Goal: Communication & Community: Connect with others

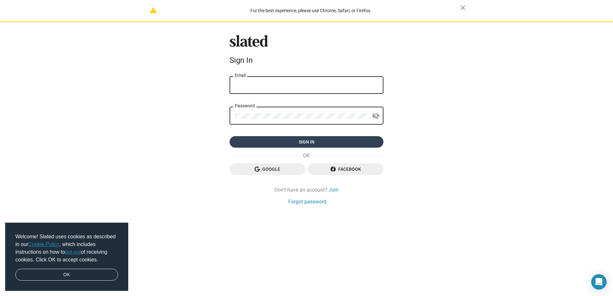
type input "[EMAIL_ADDRESS][DOMAIN_NAME]"
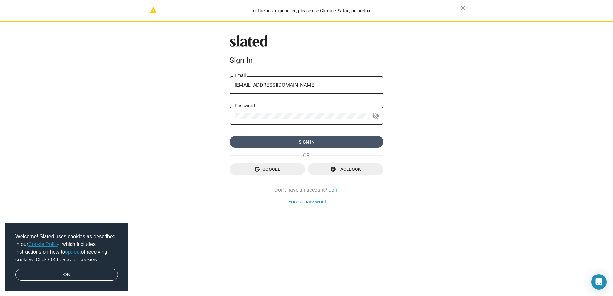
click at [305, 140] on span "Sign in" at bounding box center [307, 142] width 144 height 12
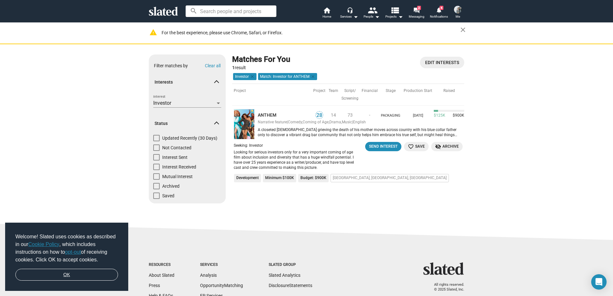
click at [73, 278] on link "OK" at bounding box center [66, 275] width 103 height 12
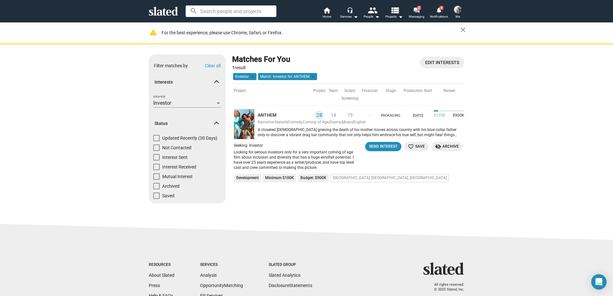
click at [242, 123] on img at bounding box center [244, 124] width 21 height 30
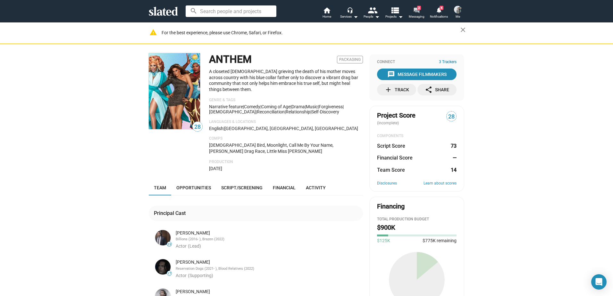
click at [417, 9] on span "2" at bounding box center [419, 8] width 4 height 4
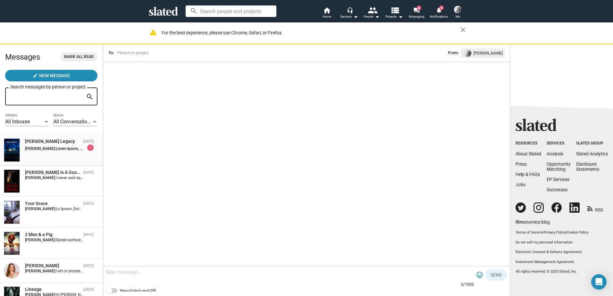
click at [43, 149] on strong "Terry Nardone:" at bounding box center [40, 148] width 31 height 4
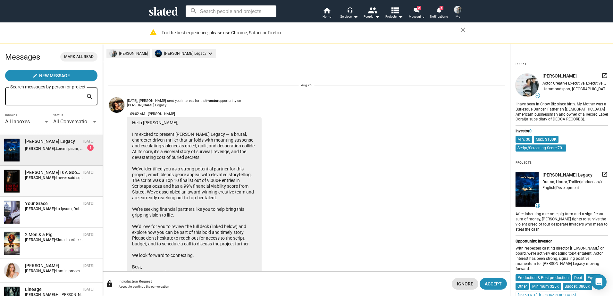
click at [50, 186] on div "Lucy Is A Good Girl Aug 14 Terry Nardone: I never said squat about CPA Certifie…" at bounding box center [51, 181] width 95 height 23
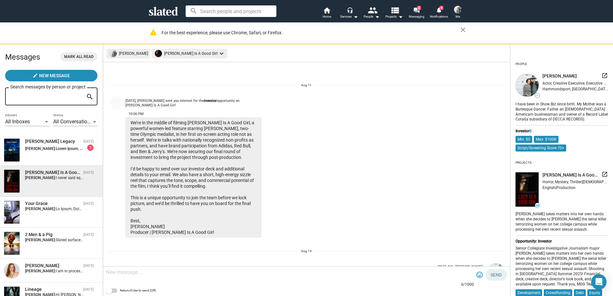
scroll to position [211, 0]
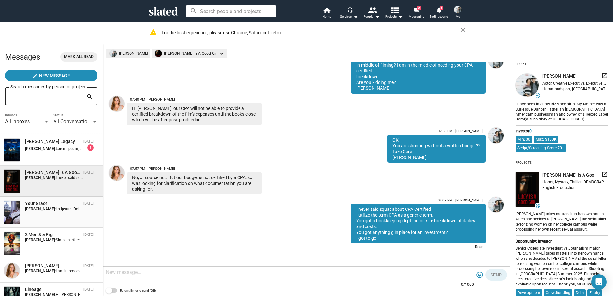
click at [46, 213] on div "Your Grace Aug 05 Terry Nardone:" at bounding box center [51, 212] width 95 height 23
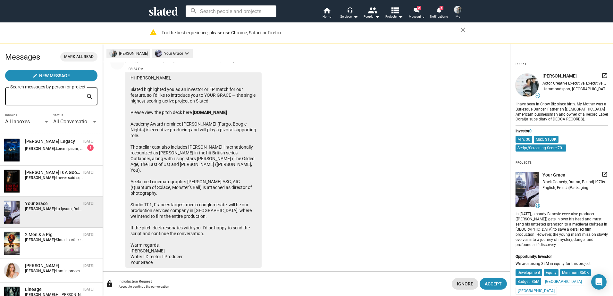
scroll to position [279, 0]
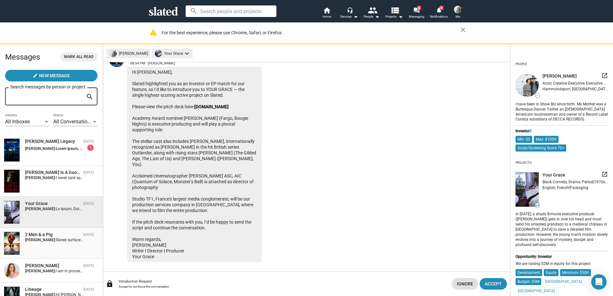
click at [47, 237] on div "2 Men & a Pig" at bounding box center [53, 235] width 56 height 6
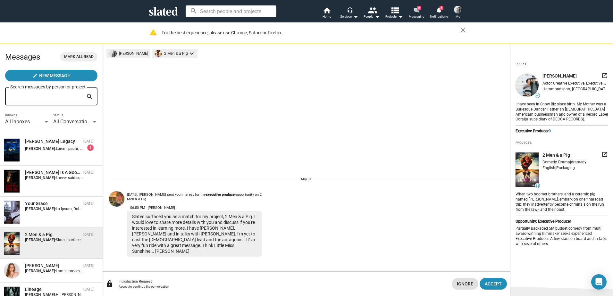
click at [416, 9] on mat-icon "forum" at bounding box center [416, 10] width 6 height 6
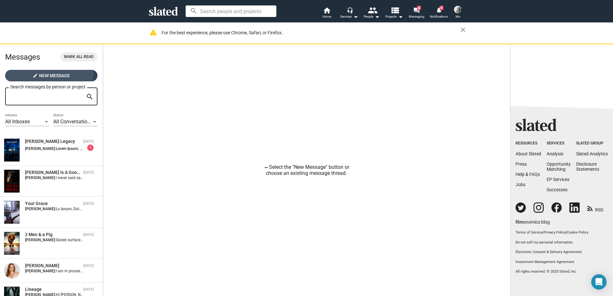
click at [47, 72] on span "New Message" at bounding box center [54, 76] width 31 height 12
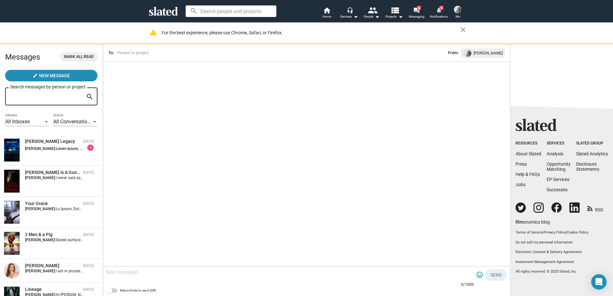
click at [440, 9] on span "4" at bounding box center [441, 8] width 4 height 4
